Goal: Information Seeking & Learning: Compare options

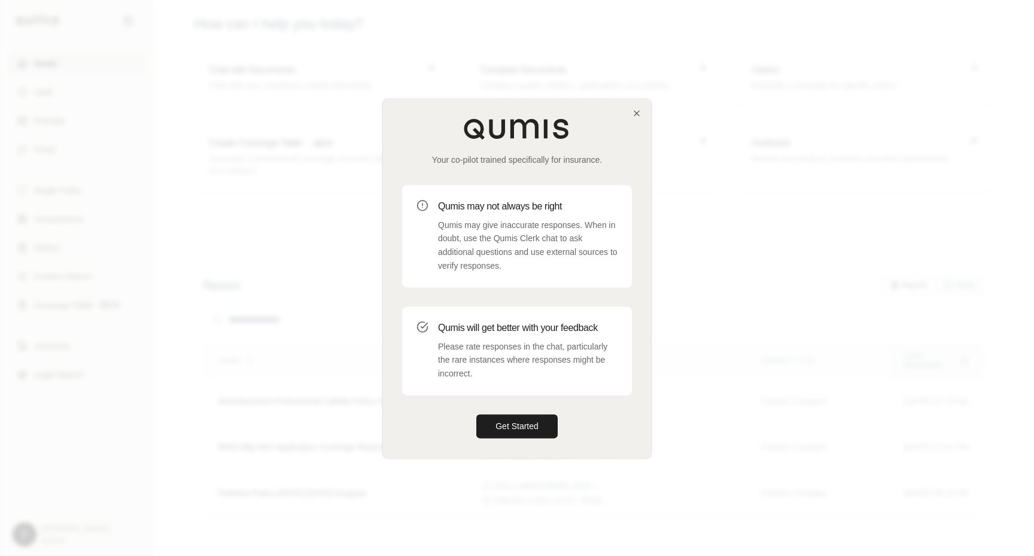
click at [635, 119] on div "Your co-pilot trained specifically for insurance. Qumis may not always be right…" at bounding box center [517, 278] width 268 height 359
click at [638, 114] on icon "button" at bounding box center [636, 113] width 5 height 5
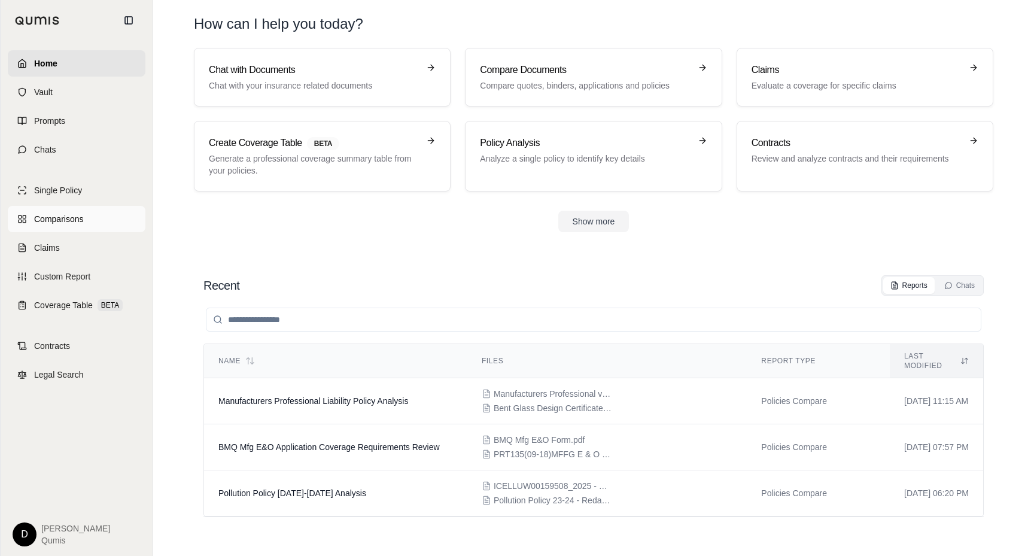
click at [71, 224] on span "Comparisons" at bounding box center [58, 219] width 49 height 12
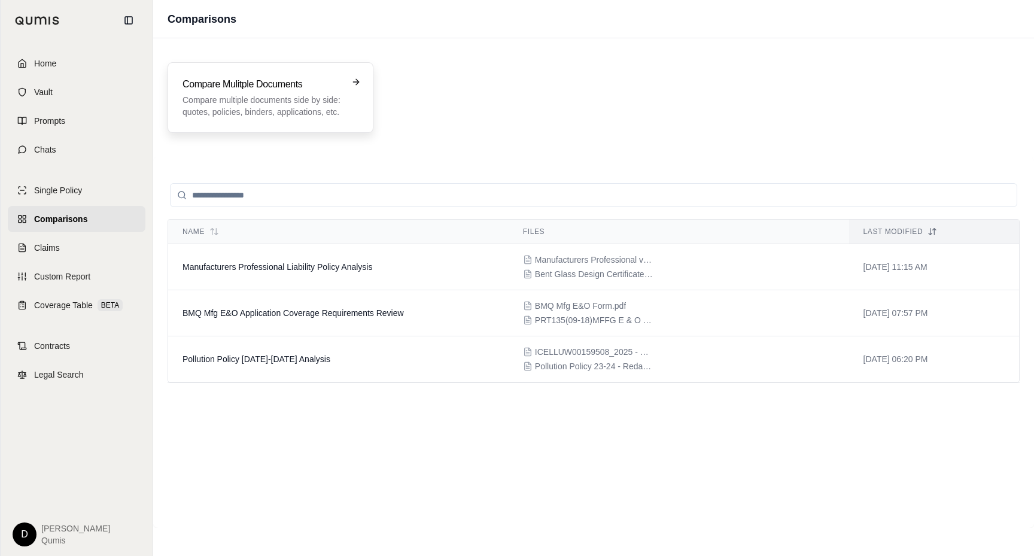
click at [304, 102] on p "Compare multiple documents side by side: quotes, policies, binders, application…" at bounding box center [262, 106] width 159 height 24
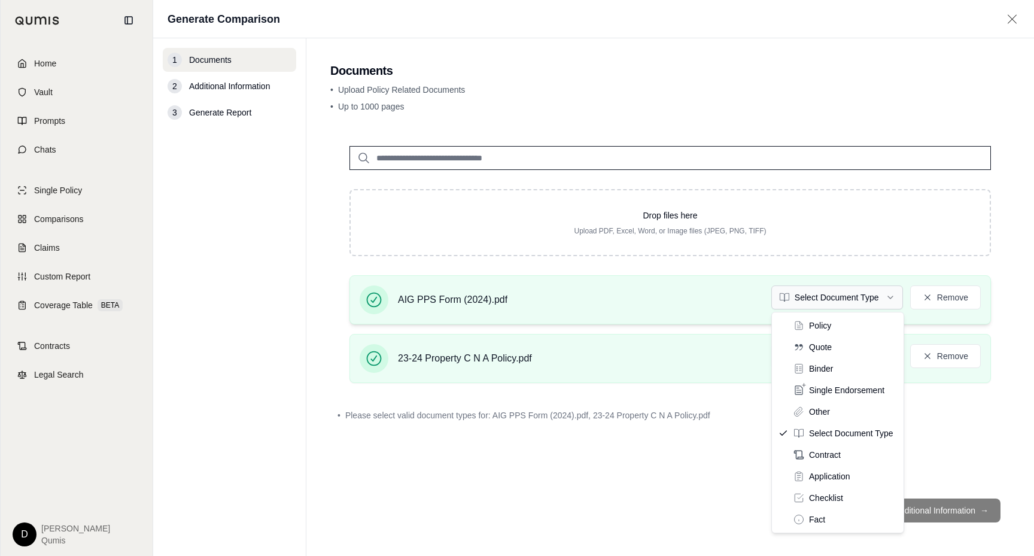
click at [794, 295] on html "Home Vault Prompts Chats Single Policy Comparisons Claims Custom Report Coverag…" at bounding box center [517, 278] width 1034 height 556
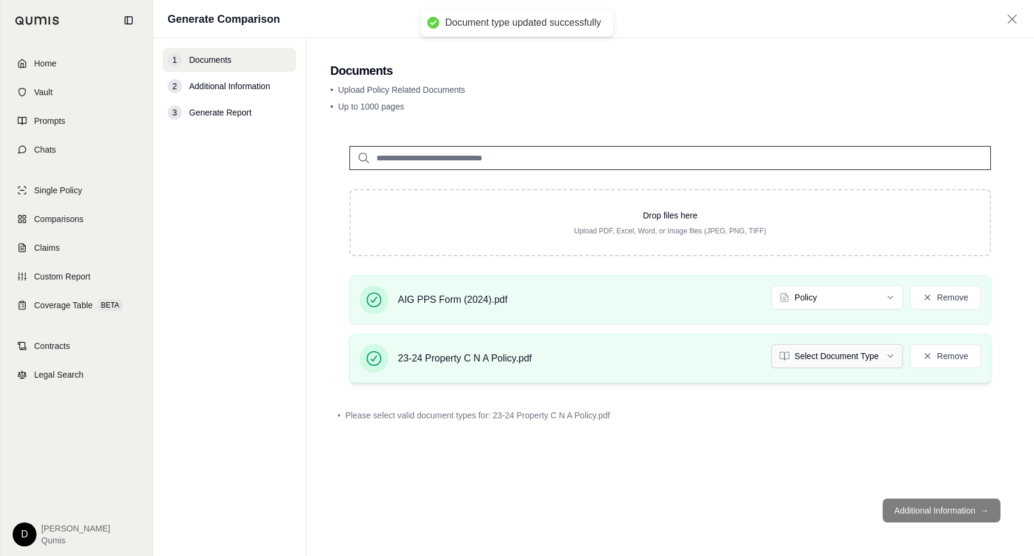
click at [806, 359] on html "Document type updated successfully Home Vault Prompts Chats Single Policy Compa…" at bounding box center [517, 278] width 1034 height 556
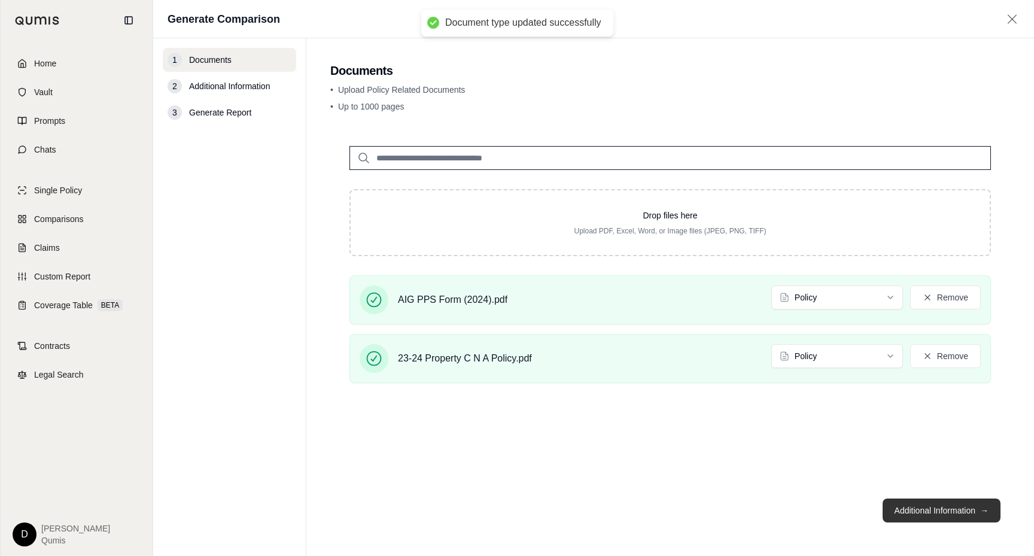
click at [912, 503] on button "Additional Information →" at bounding box center [942, 511] width 118 height 24
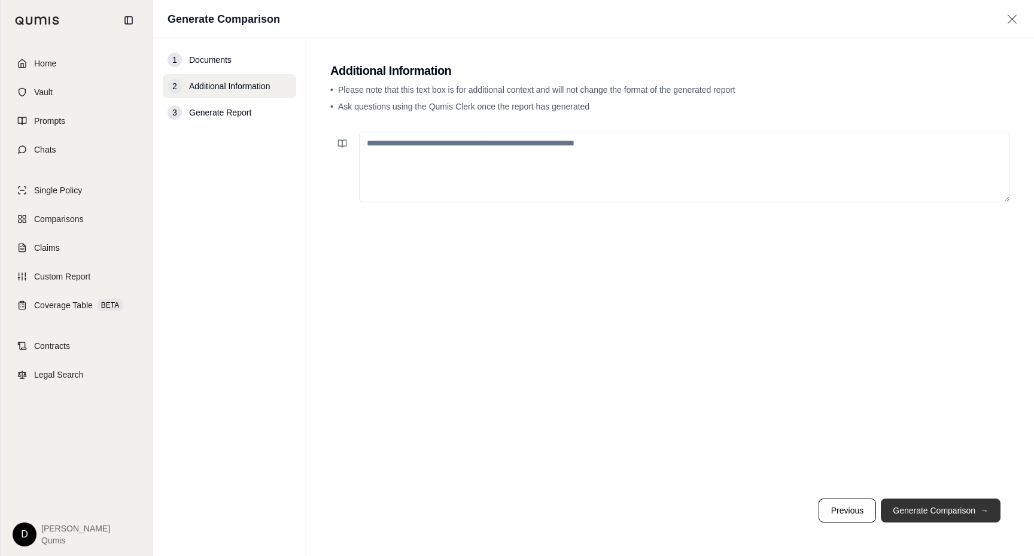
click at [916, 510] on button "Generate Comparison →" at bounding box center [941, 511] width 120 height 24
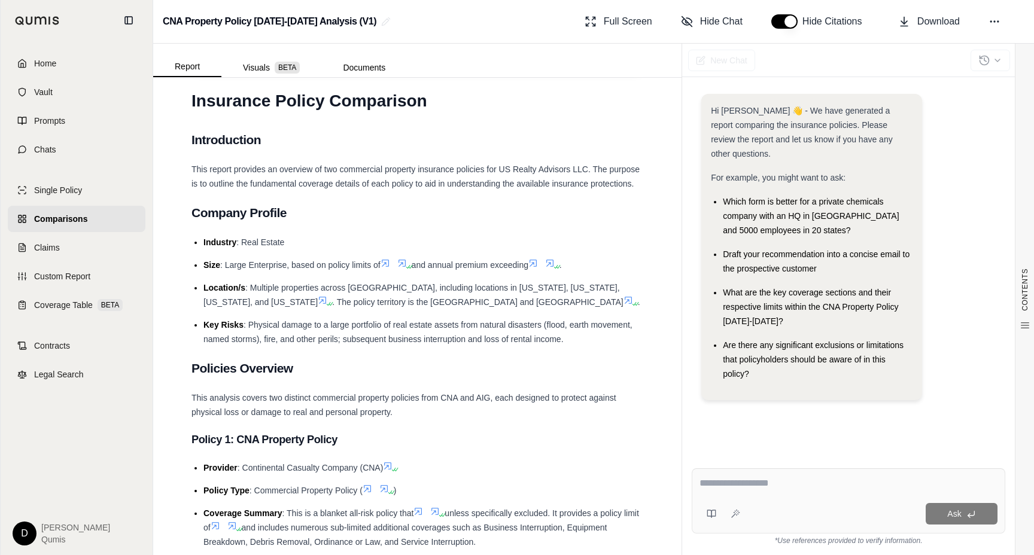
scroll to position [156, 0]
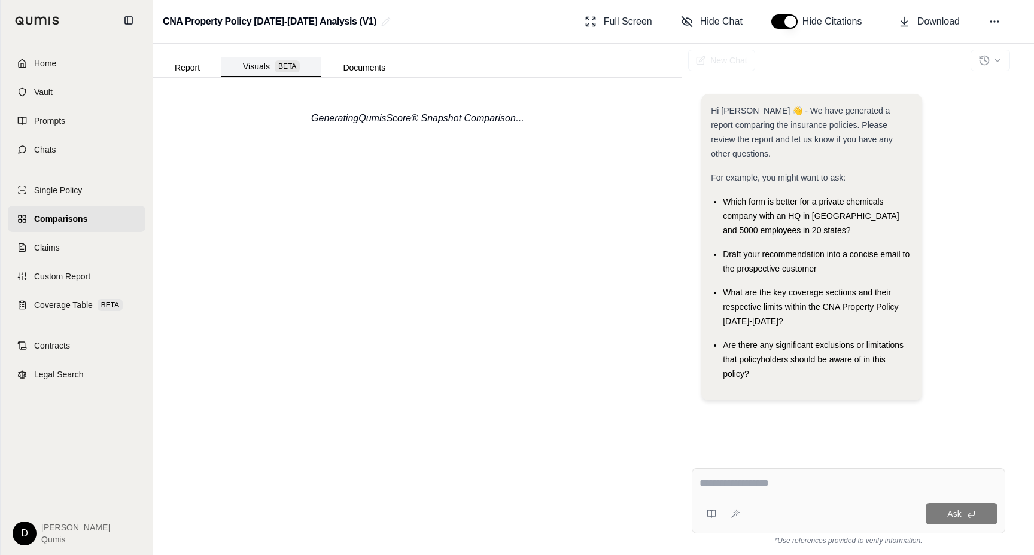
click at [257, 66] on button "Visuals BETA" at bounding box center [271, 67] width 100 height 20
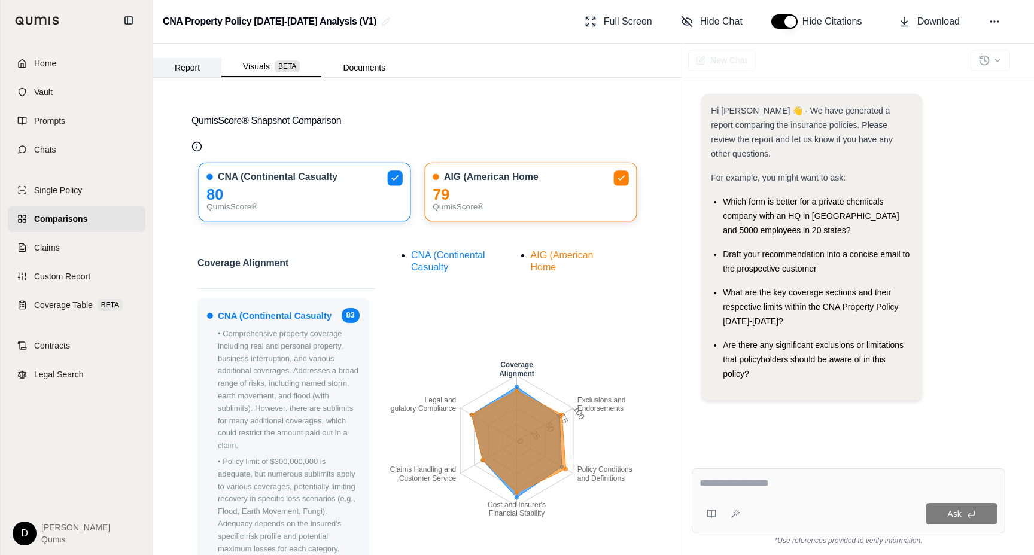
click at [191, 59] on button "Report" at bounding box center [187, 67] width 68 height 19
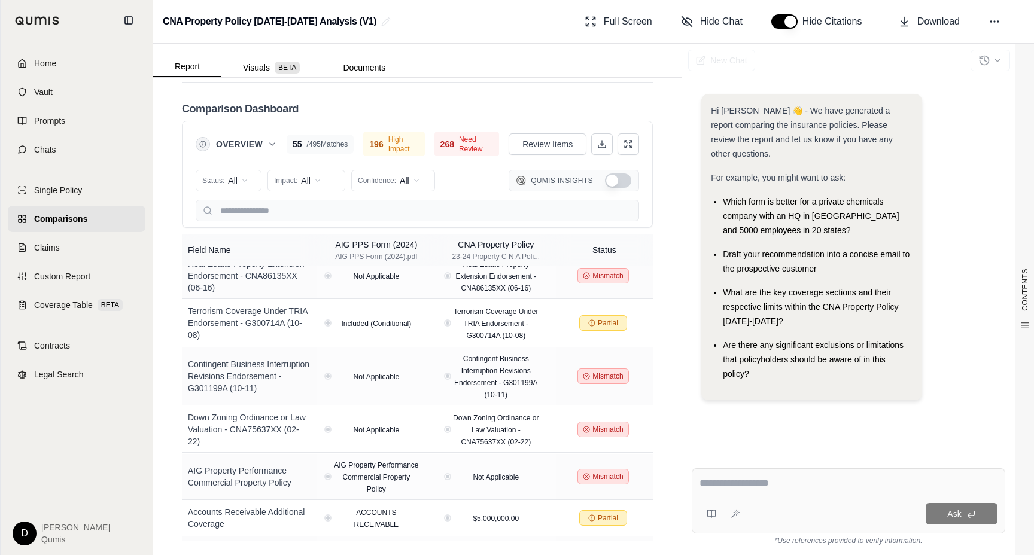
scroll to position [1802, 0]
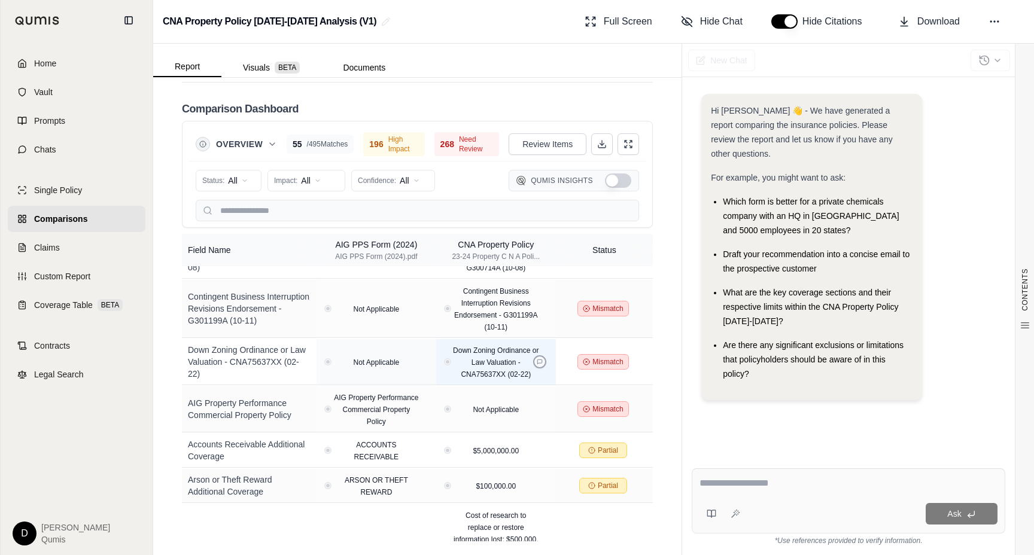
click at [542, 356] on button at bounding box center [539, 362] width 13 height 13
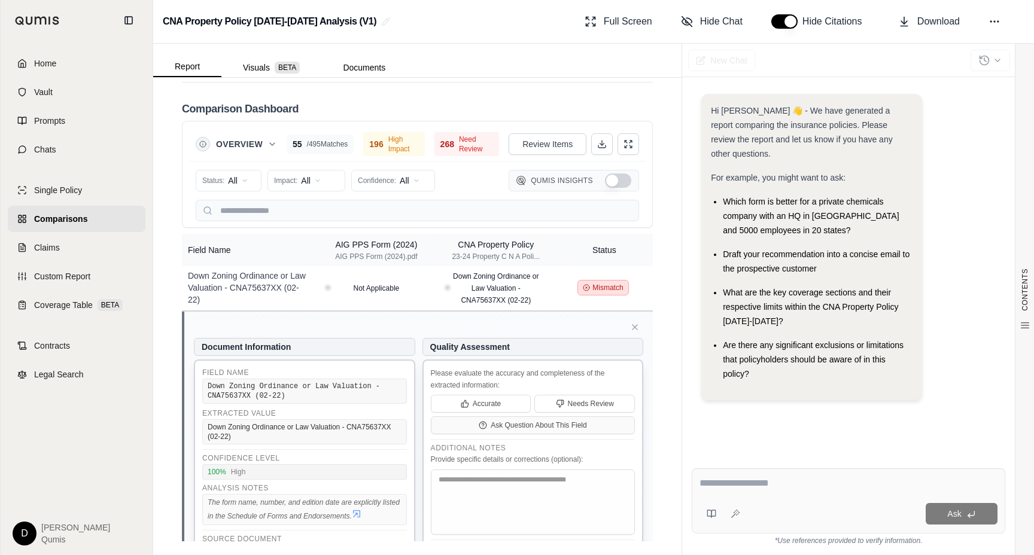
scroll to position [1897, 0]
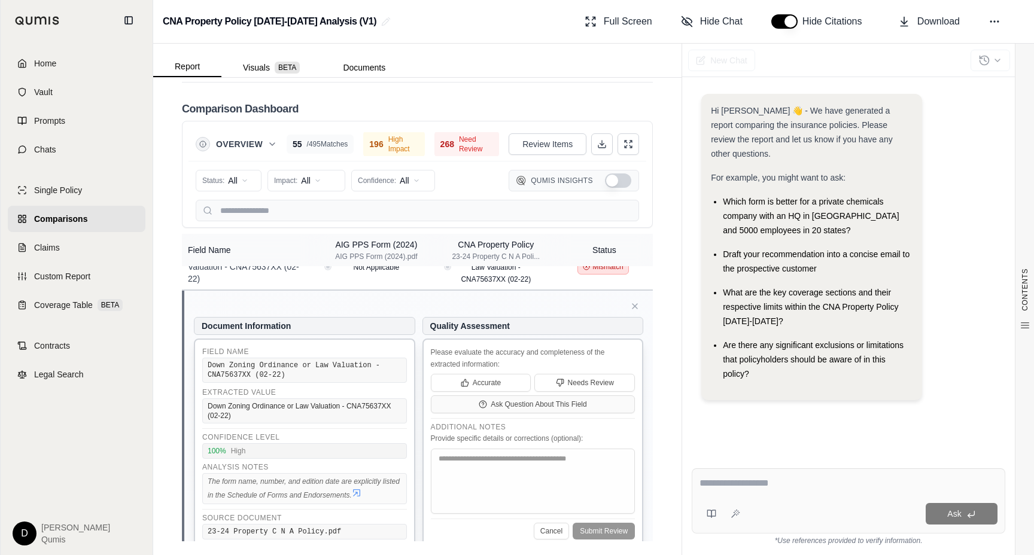
click at [356, 488] on icon at bounding box center [357, 493] width 10 height 10
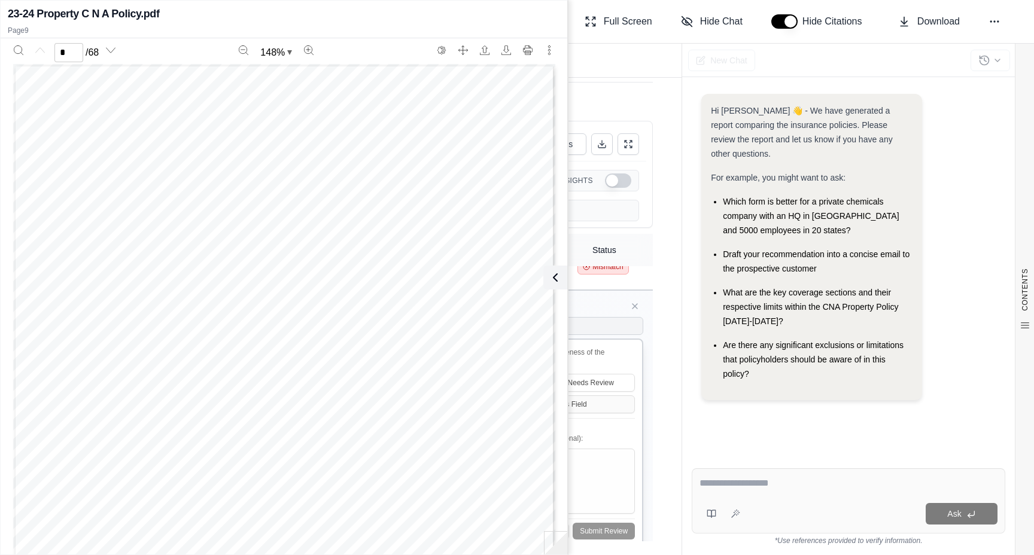
scroll to position [5614, 0]
type input "*"
click at [557, 272] on icon at bounding box center [553, 278] width 14 height 14
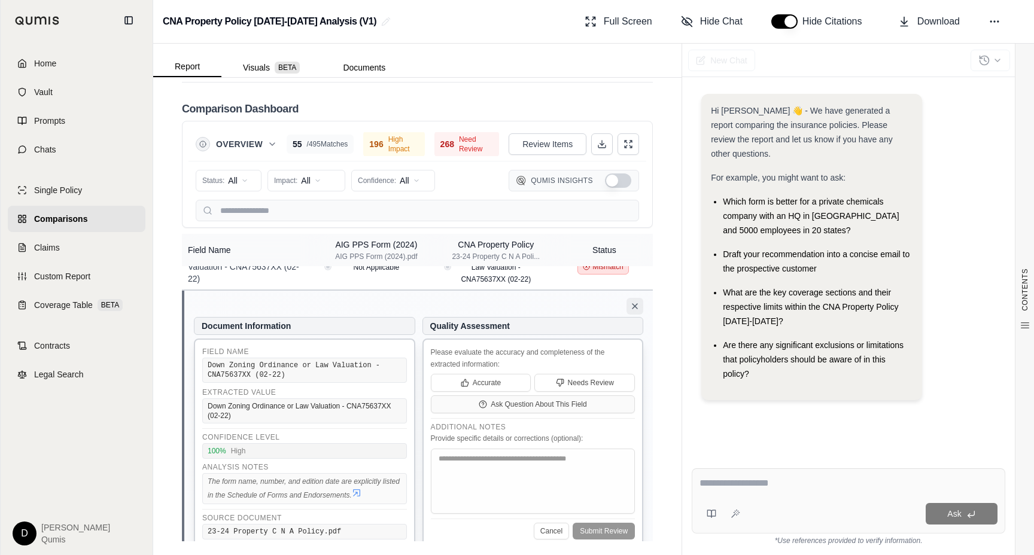
click at [635, 302] on icon at bounding box center [635, 307] width 10 height 10
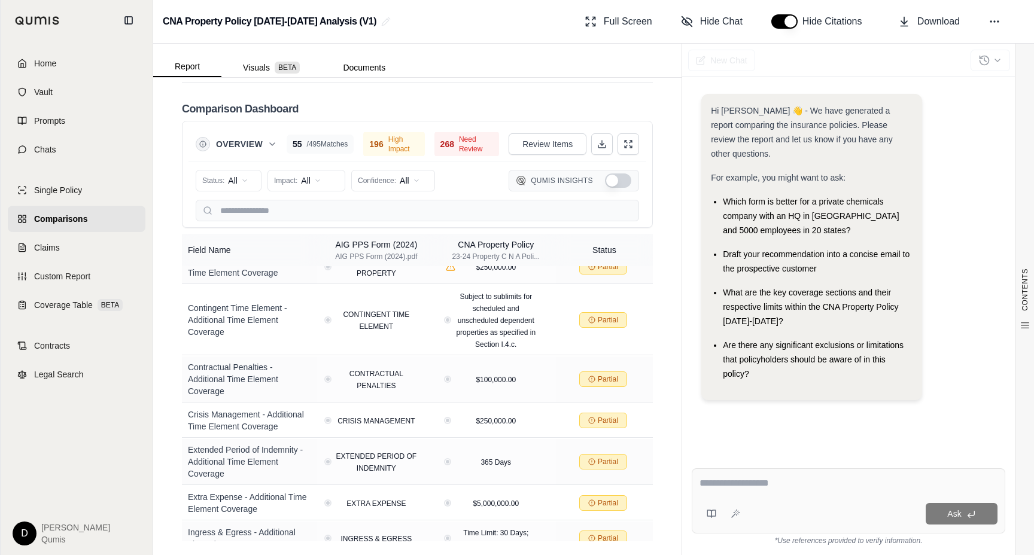
scroll to position [3359, 0]
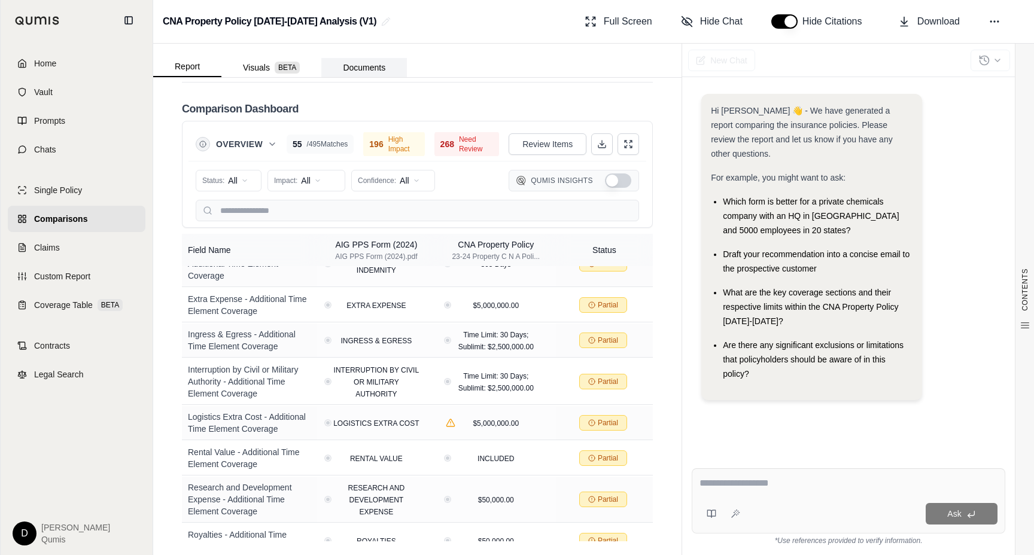
click at [371, 62] on button "Documents" at bounding box center [364, 67] width 86 height 19
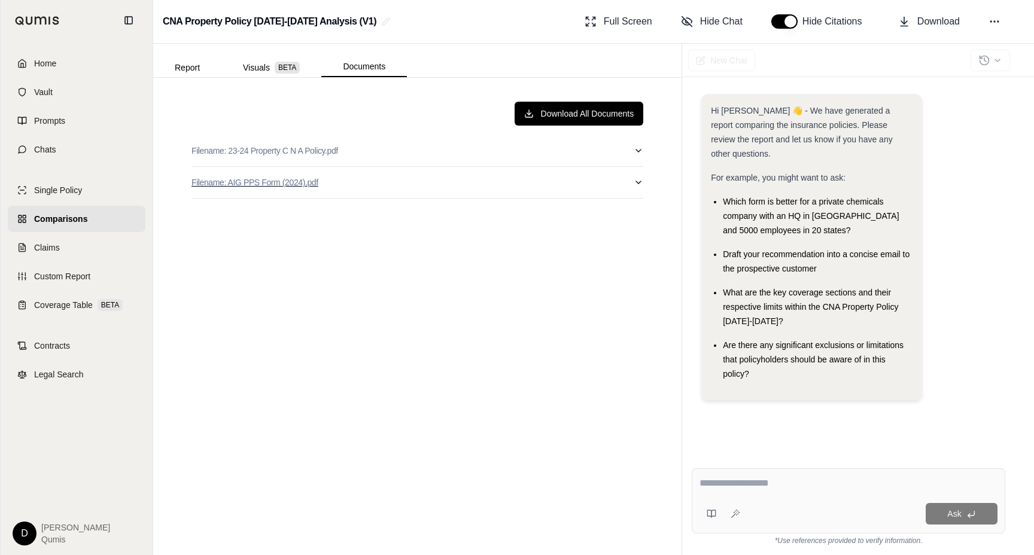
click at [402, 179] on button "Filename: AIG PPS Form (2024).pdf" at bounding box center [418, 182] width 452 height 31
click at [420, 154] on button "Filename: 23-24 Property C N A Policy.pdf" at bounding box center [418, 150] width 452 height 31
click at [364, 149] on button "Filename: 23-24 Property C N A Policy.pdf" at bounding box center [418, 150] width 452 height 31
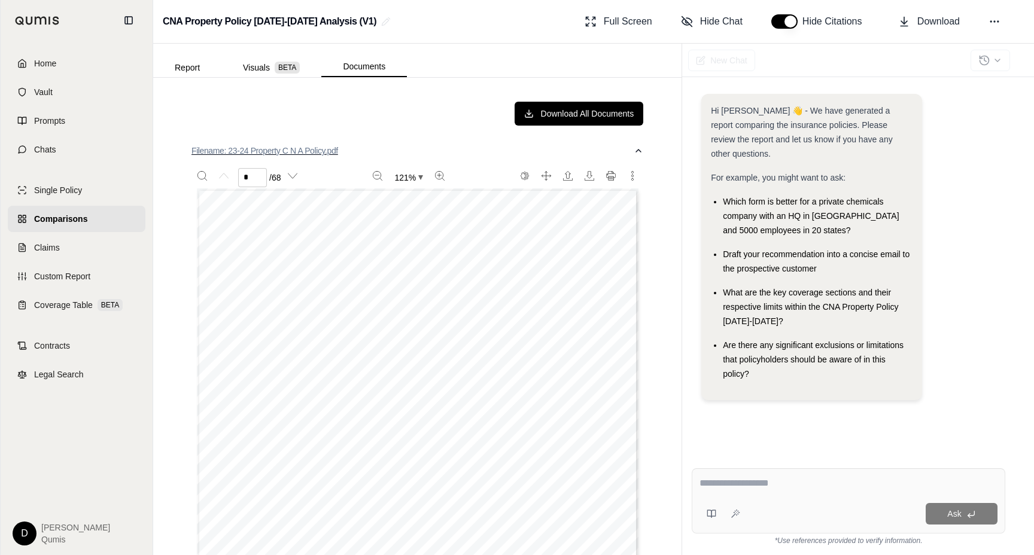
click at [364, 149] on button "Filename: 23-24 Property C N A Policy.pdf" at bounding box center [418, 150] width 452 height 31
click at [183, 64] on button "Report" at bounding box center [187, 67] width 68 height 19
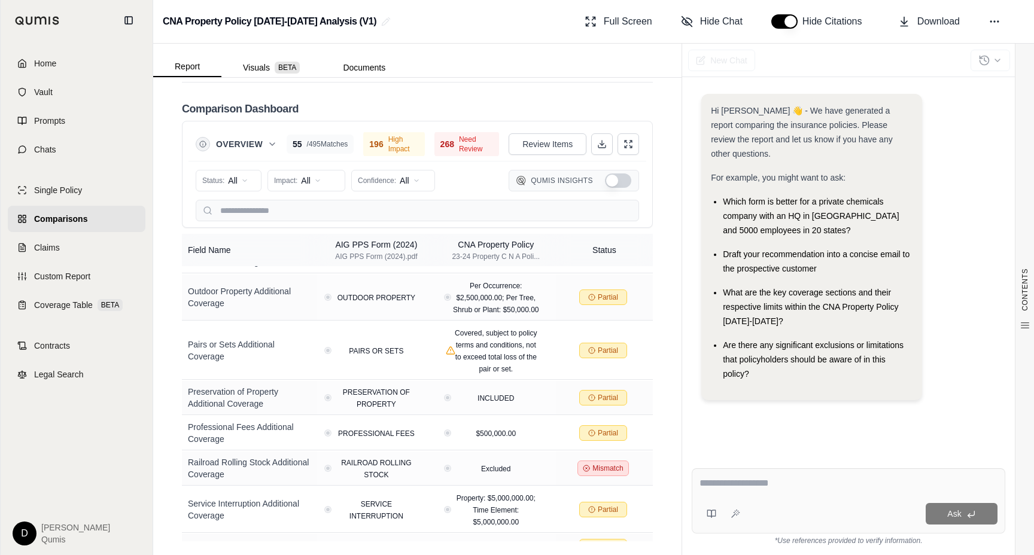
scroll to position [2459, 0]
